Goal: Information Seeking & Learning: Check status

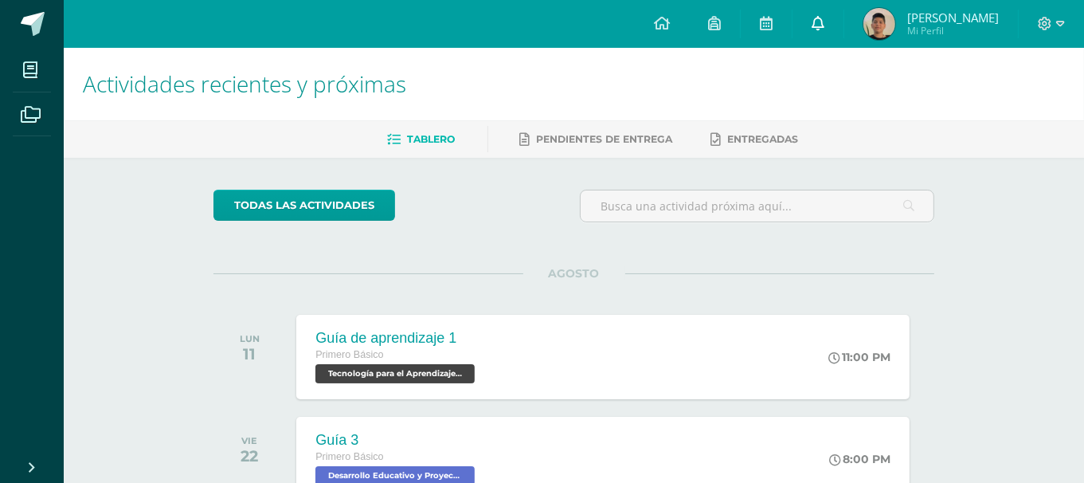
click at [843, 18] on link at bounding box center [817, 24] width 51 height 48
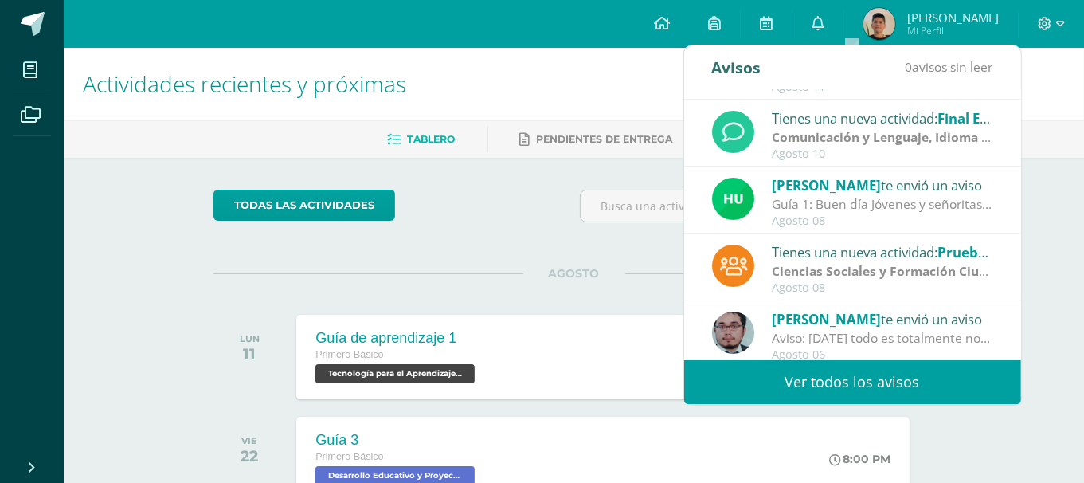
scroll to position [265, 0]
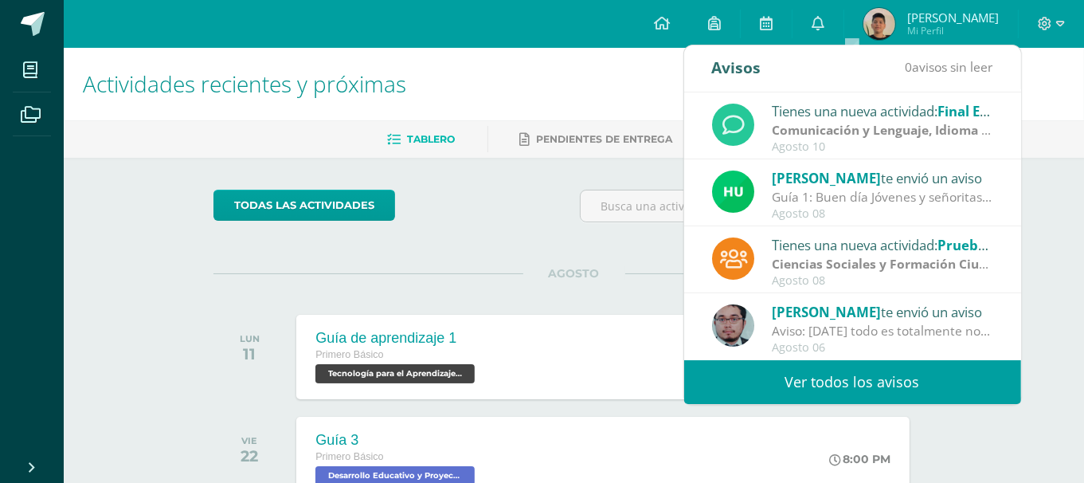
click at [746, 373] on link "Ver todos los avisos" at bounding box center [852, 382] width 337 height 44
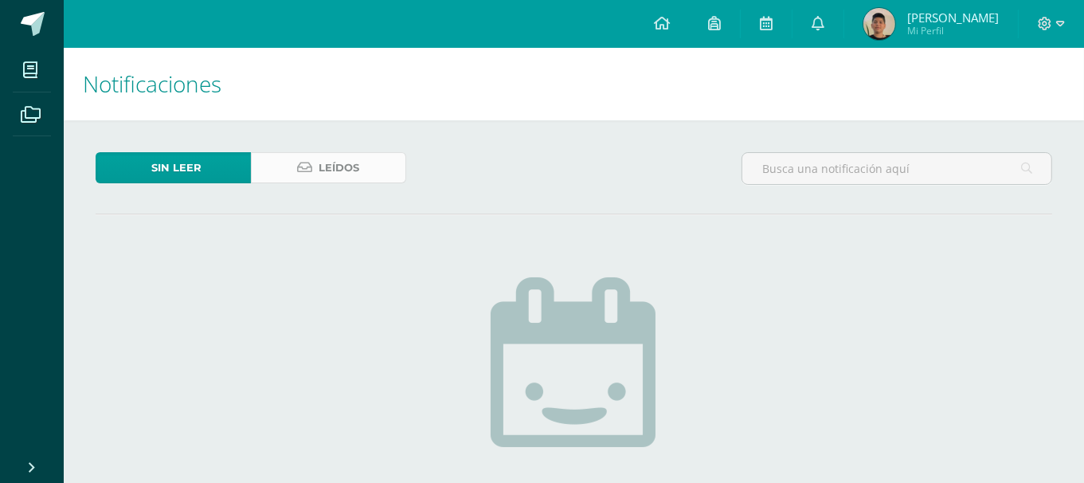
click at [319, 181] on span "Leídos" at bounding box center [339, 167] width 41 height 29
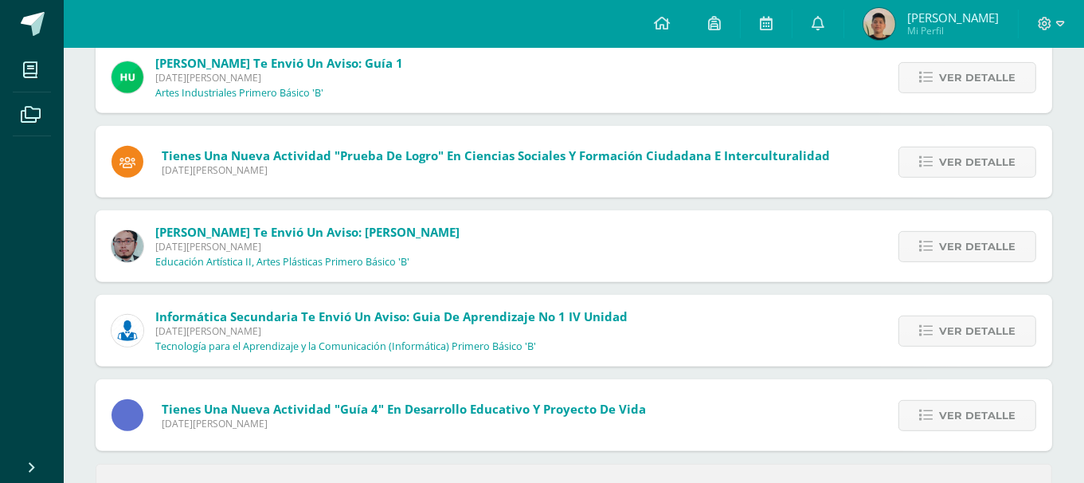
scroll to position [679, 0]
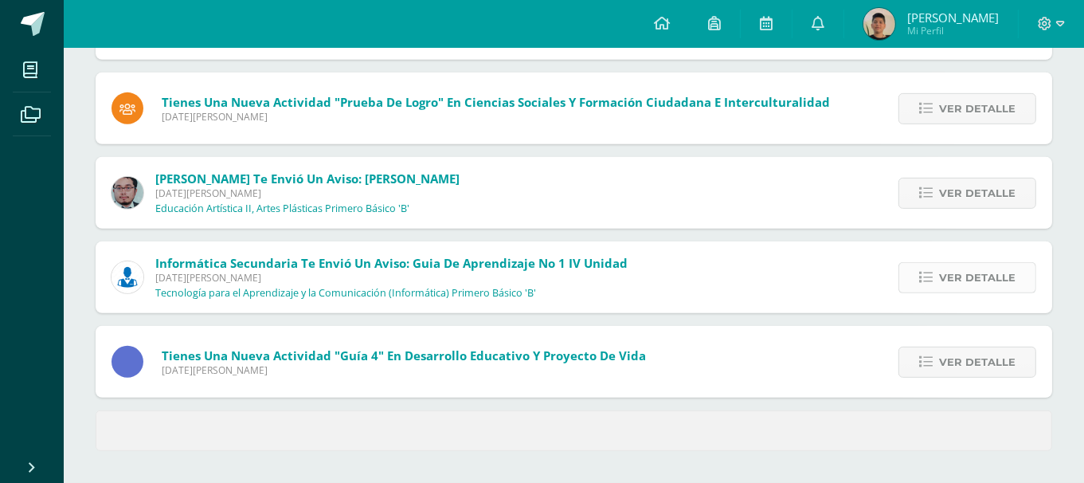
click at [965, 268] on span "Ver detalle" at bounding box center [977, 277] width 76 height 29
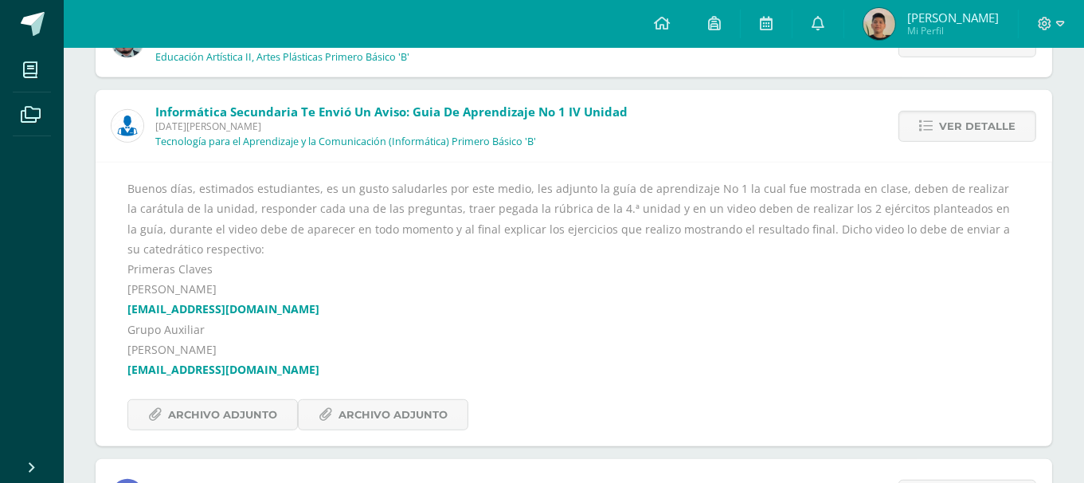
scroll to position [839, 0]
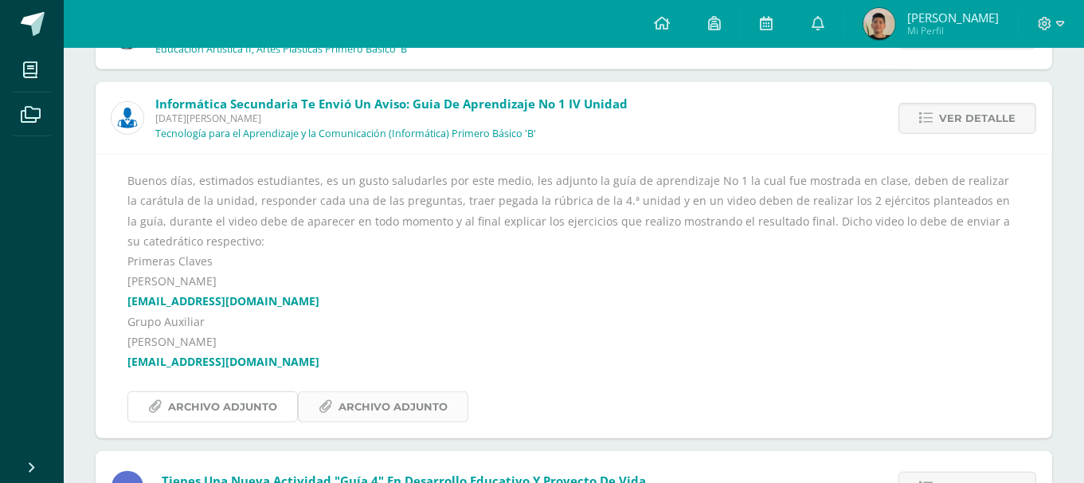
drag, startPoint x: 257, startPoint y: 394, endPoint x: 310, endPoint y: 397, distance: 52.7
